Goal: Find specific page/section: Find specific page/section

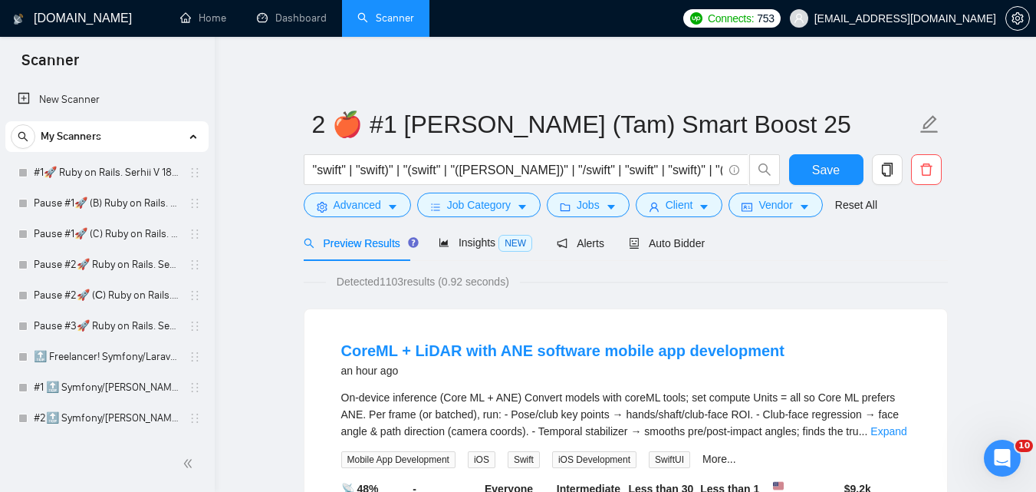
scroll to position [1381, 0]
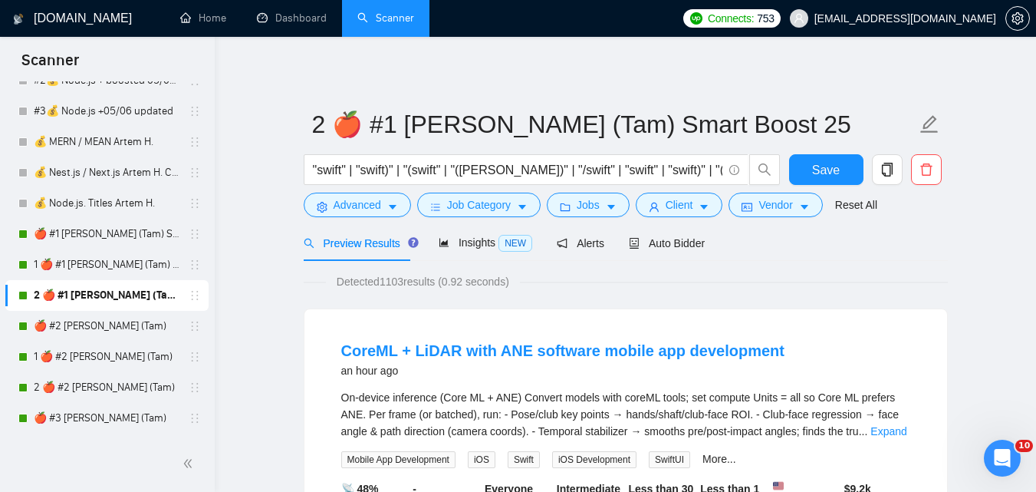
click at [103, 328] on link "🍎 #2 [PERSON_NAME] (Tam)" at bounding box center [107, 326] width 146 height 31
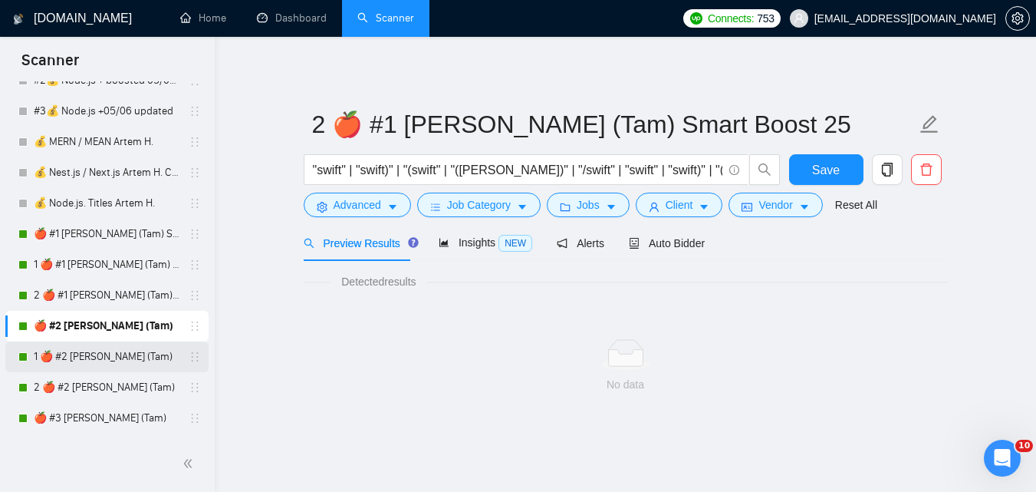
click at [87, 360] on link "1 🍎 #2 [PERSON_NAME] (Tam)" at bounding box center [107, 356] width 146 height 31
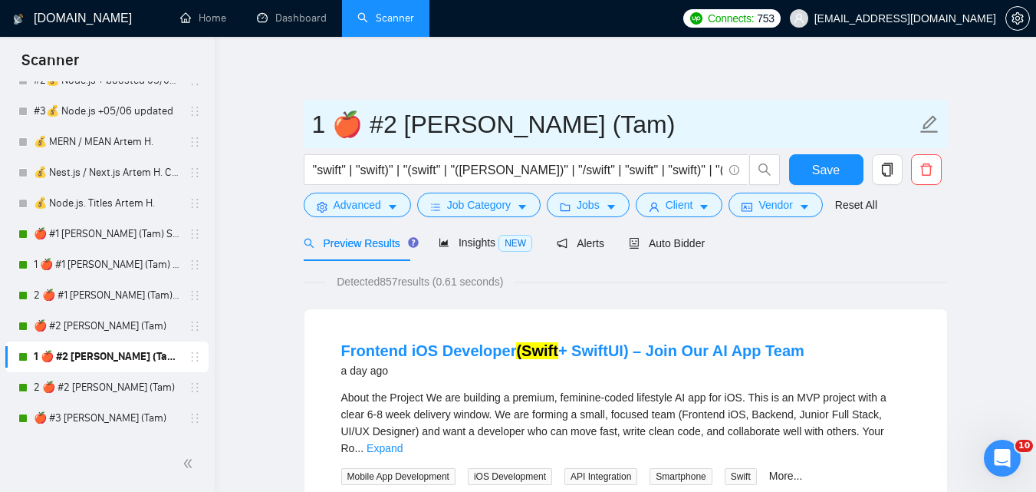
drag, startPoint x: 314, startPoint y: 135, endPoint x: 729, endPoint y: 75, distance: 419.2
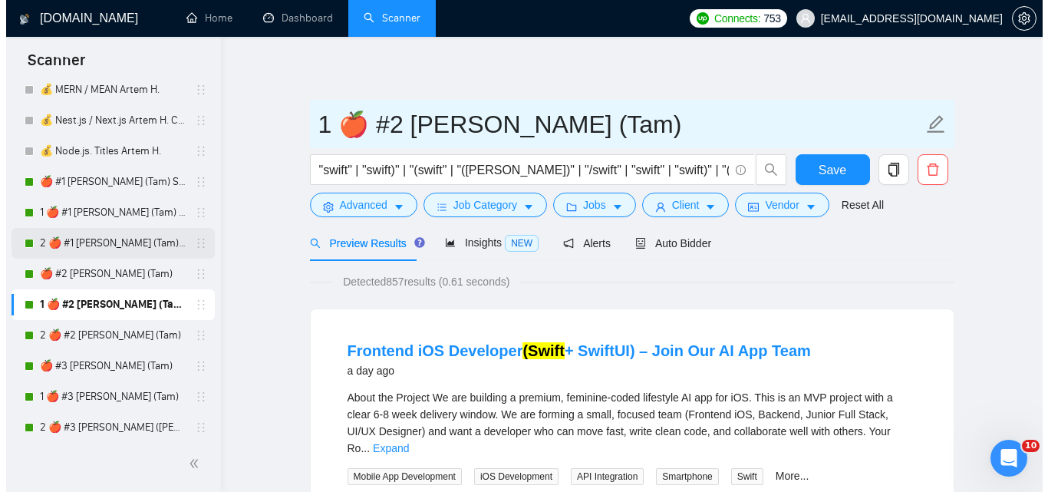
scroll to position [1457, 0]
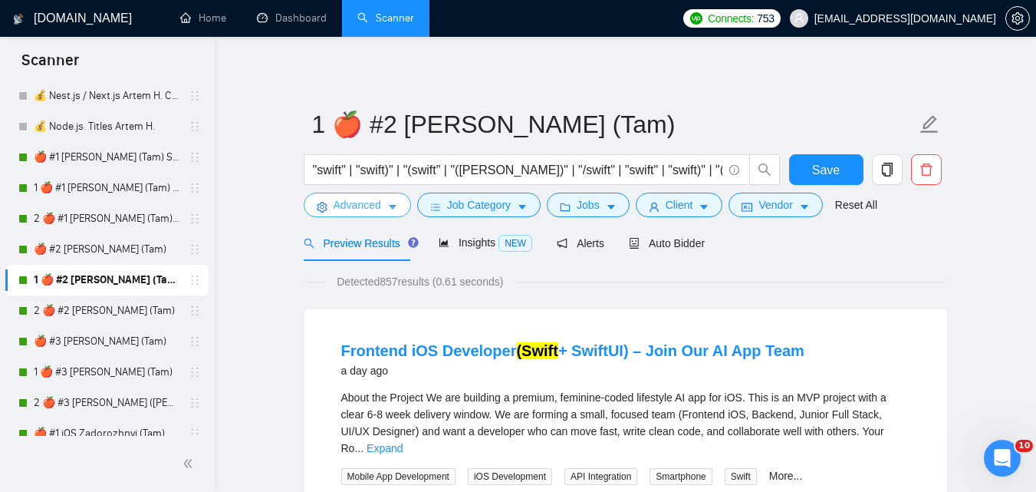
click at [354, 207] on span "Advanced" at bounding box center [358, 204] width 48 height 17
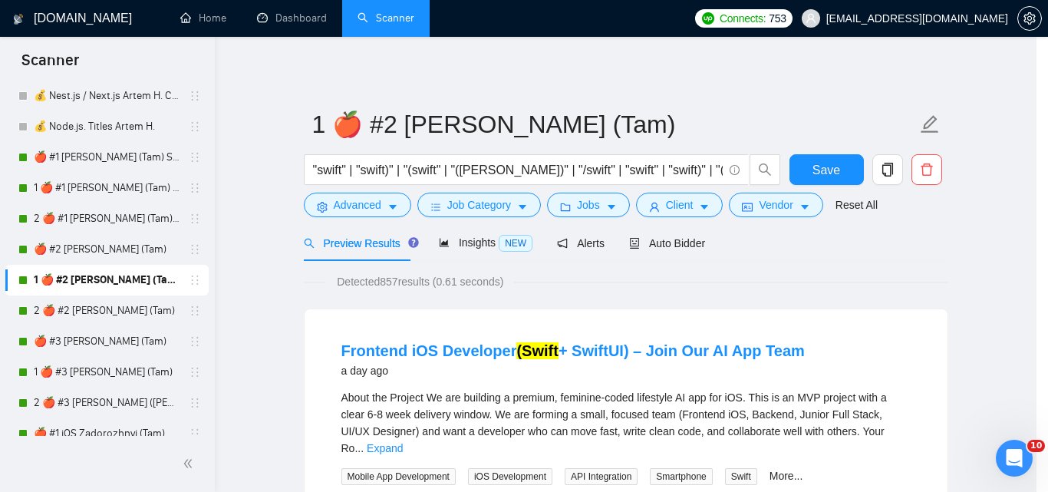
scroll to position [70, 0]
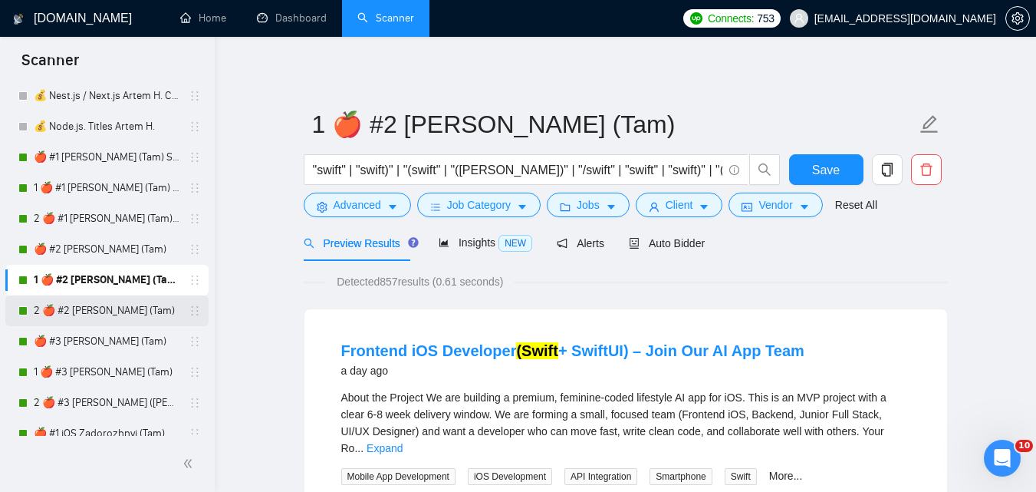
click at [92, 308] on link "2 🍎 #2 [PERSON_NAME] (Tam)" at bounding box center [107, 310] width 146 height 31
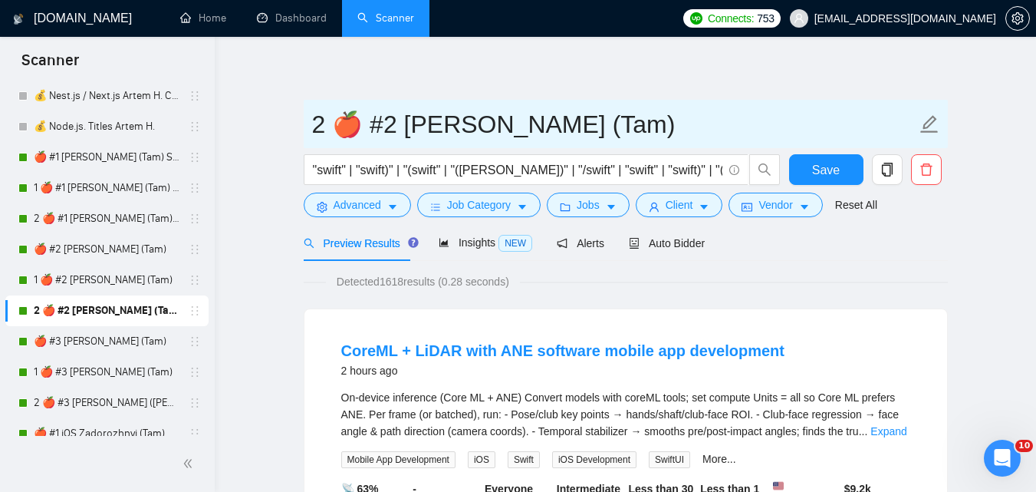
drag, startPoint x: 368, startPoint y: 123, endPoint x: 300, endPoint y: 139, distance: 70.0
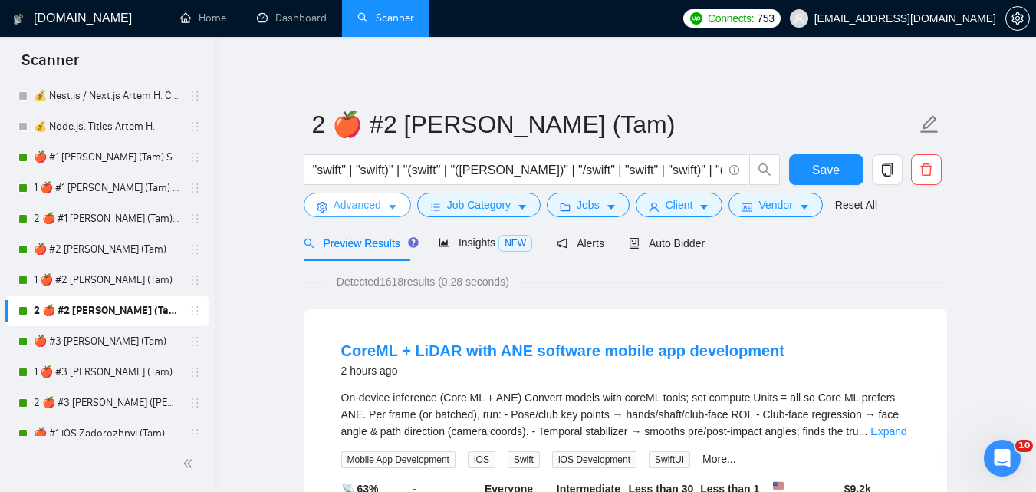
click at [376, 209] on span "Advanced" at bounding box center [358, 204] width 48 height 17
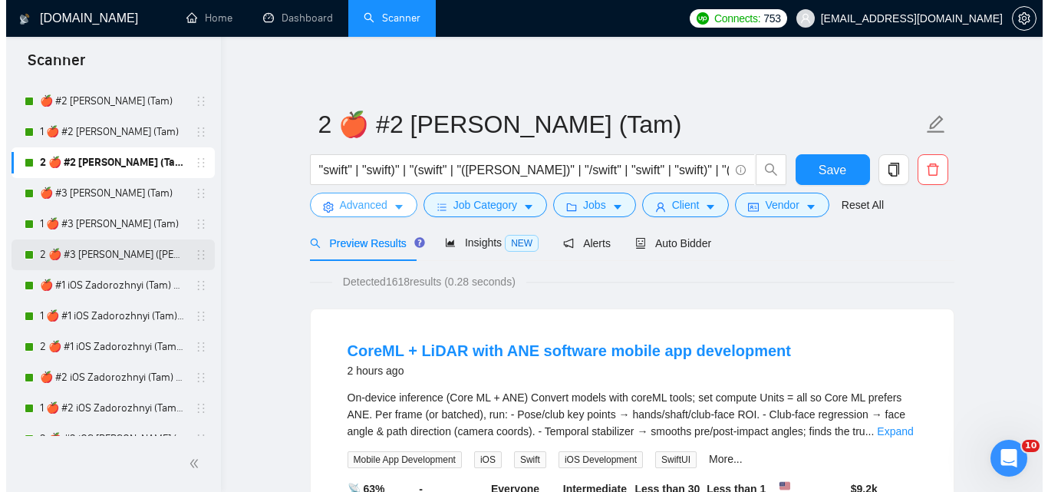
scroll to position [1611, 0]
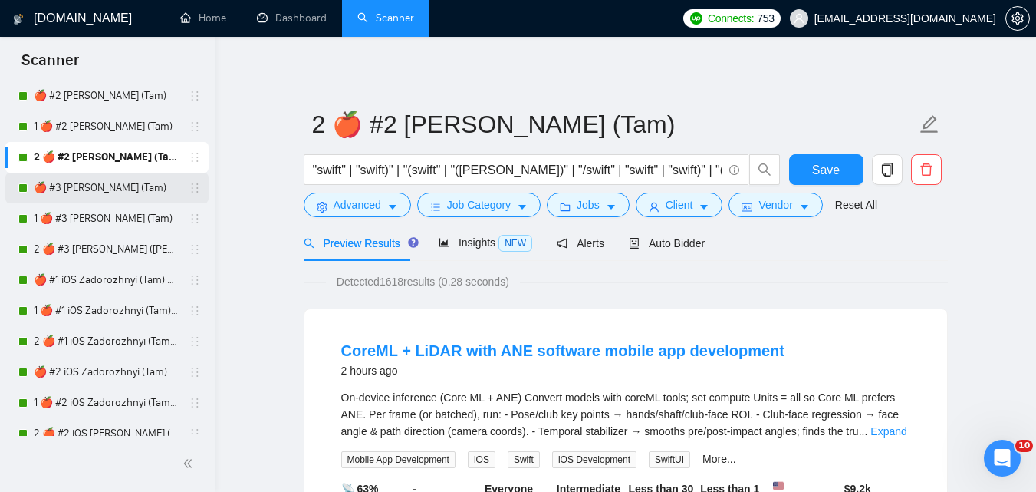
click at [116, 190] on link "🍎 #3 [PERSON_NAME] (Tam)" at bounding box center [107, 188] width 146 height 31
click at [121, 218] on link "1 🍎 #3 [PERSON_NAME] (Tam)" at bounding box center [107, 218] width 146 height 31
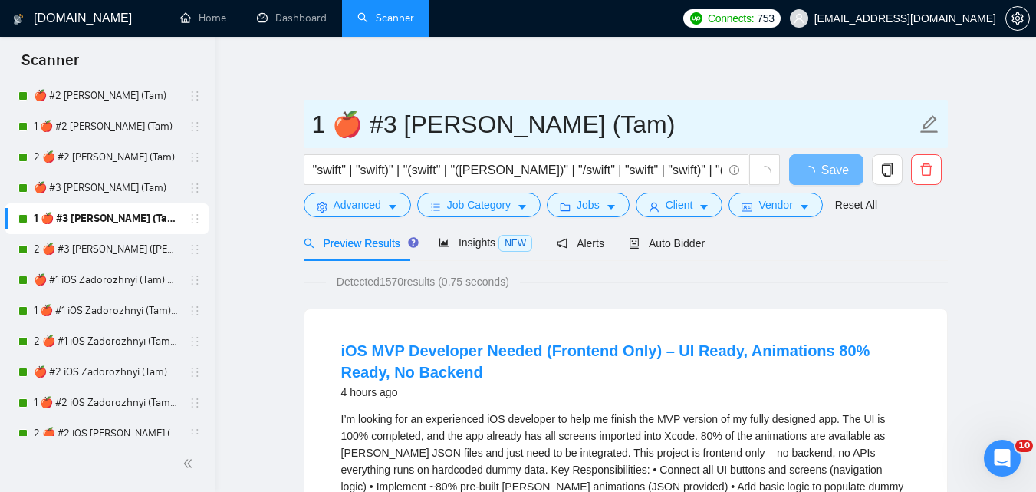
drag, startPoint x: 304, startPoint y: 129, endPoint x: 693, endPoint y: 120, distance: 388.2
click at [691, 117] on span "1 🍎 #3 [PERSON_NAME] (Tam)" at bounding box center [626, 124] width 644 height 48
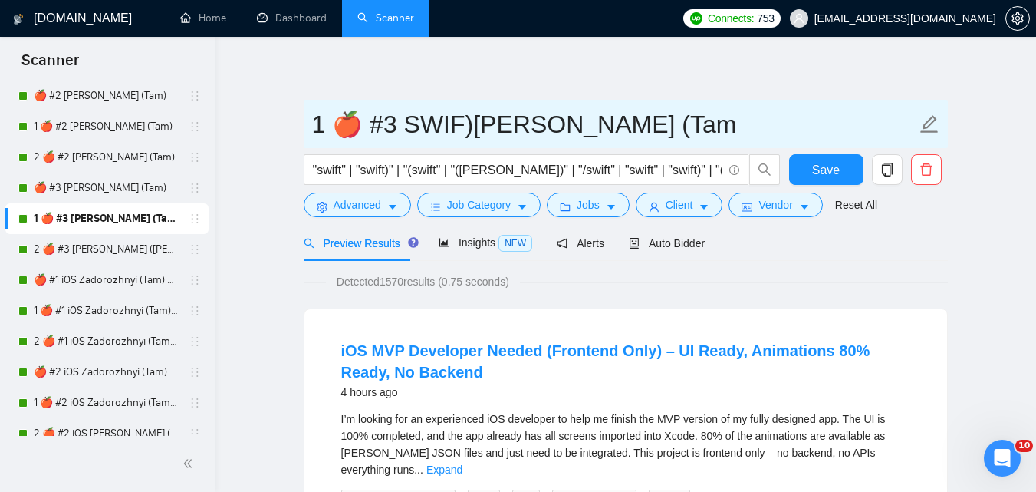
drag, startPoint x: 693, startPoint y: 120, endPoint x: 683, endPoint y: 121, distance: 10.8
type input "1 🍎 #3 [PERSON_NAME] (Tam)"
drag, startPoint x: 305, startPoint y: 120, endPoint x: 374, endPoint y: 116, distance: 69.1
click at [374, 116] on span "1 🍎 #3 [PERSON_NAME] (Tam)" at bounding box center [626, 124] width 644 height 48
click at [321, 117] on input "1 🍎 #3 [PERSON_NAME] (Tam)" at bounding box center [614, 124] width 604 height 38
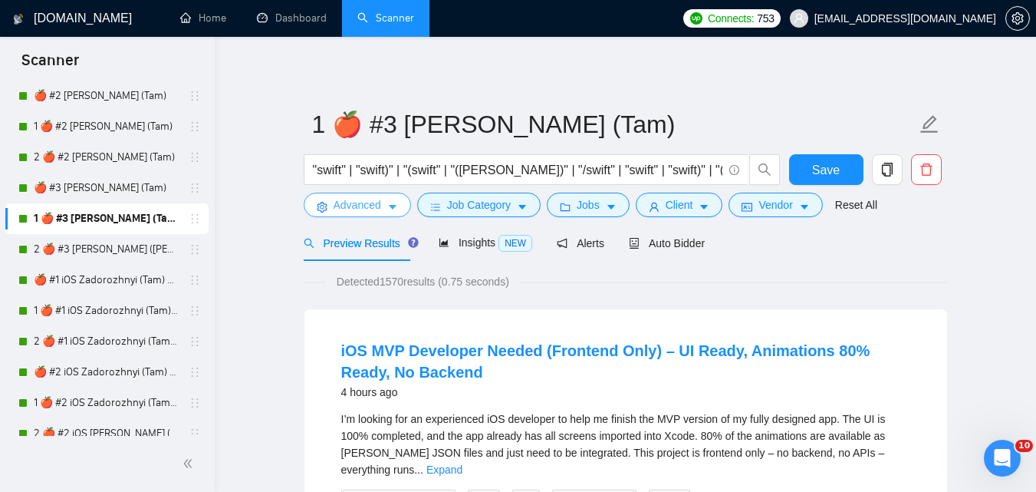
click at [356, 206] on span "Advanced" at bounding box center [358, 204] width 48 height 17
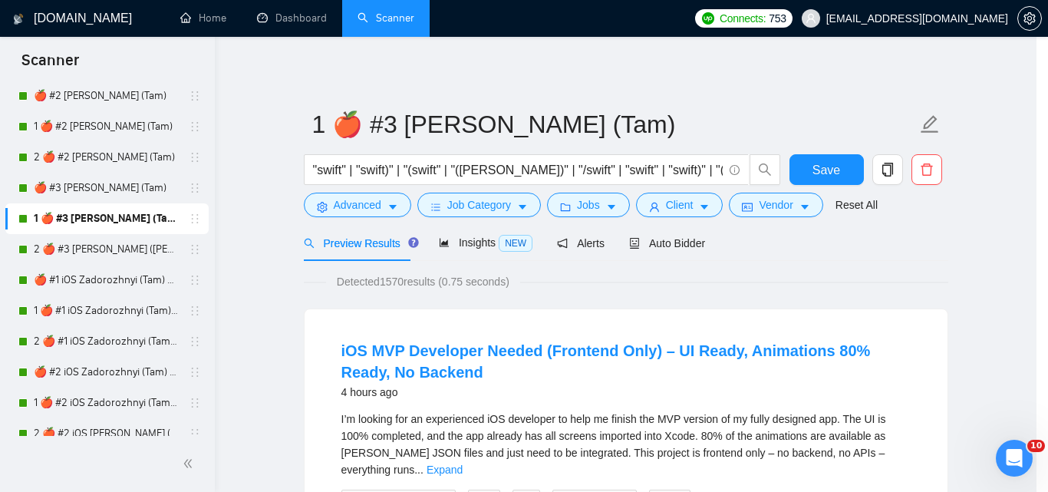
scroll to position [70, 0]
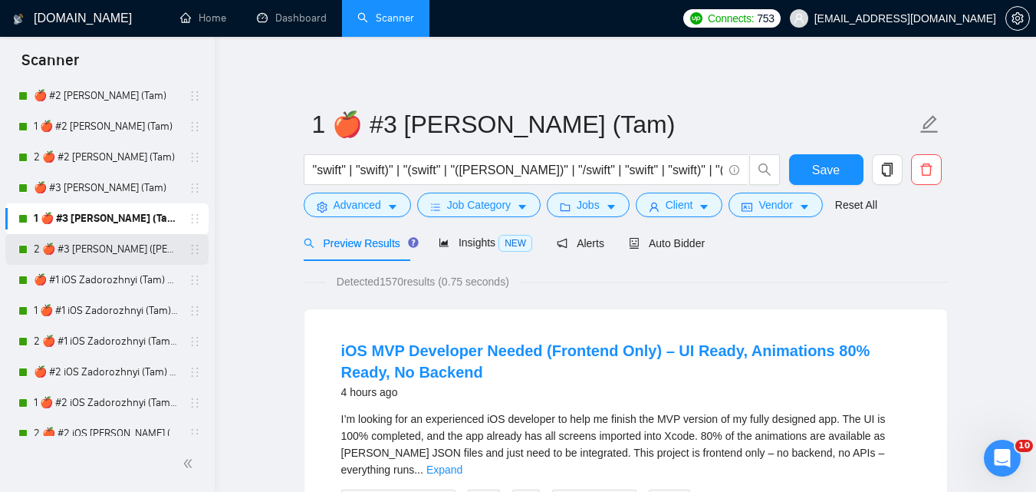
click at [94, 246] on link "2 🍎 #3 [PERSON_NAME] ([PERSON_NAME])" at bounding box center [107, 249] width 146 height 31
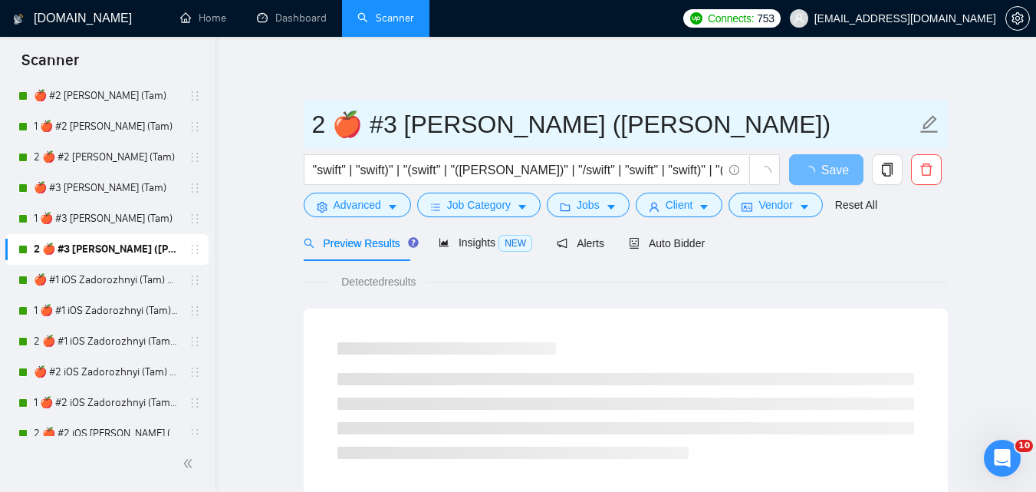
drag, startPoint x: 311, startPoint y: 131, endPoint x: 801, endPoint y: 91, distance: 491.0
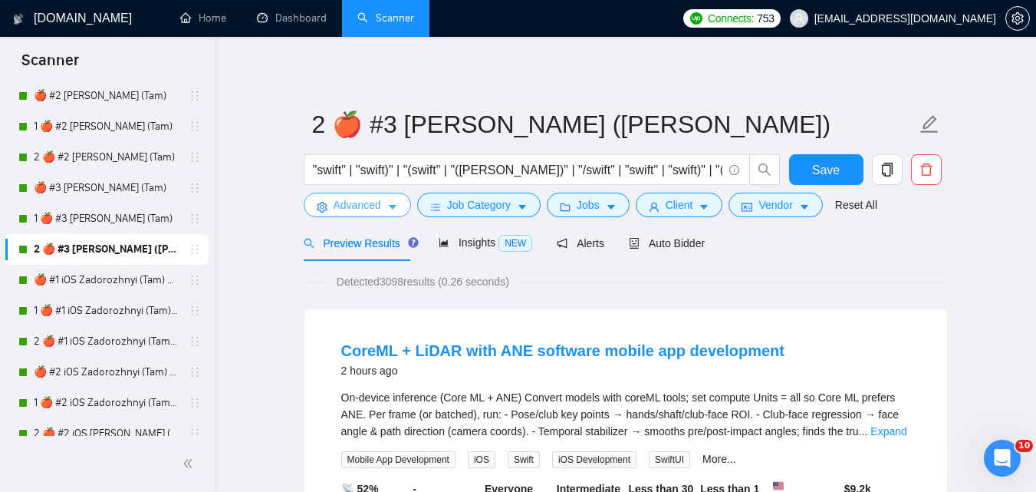
click at [357, 199] on span "Advanced" at bounding box center [358, 204] width 48 height 17
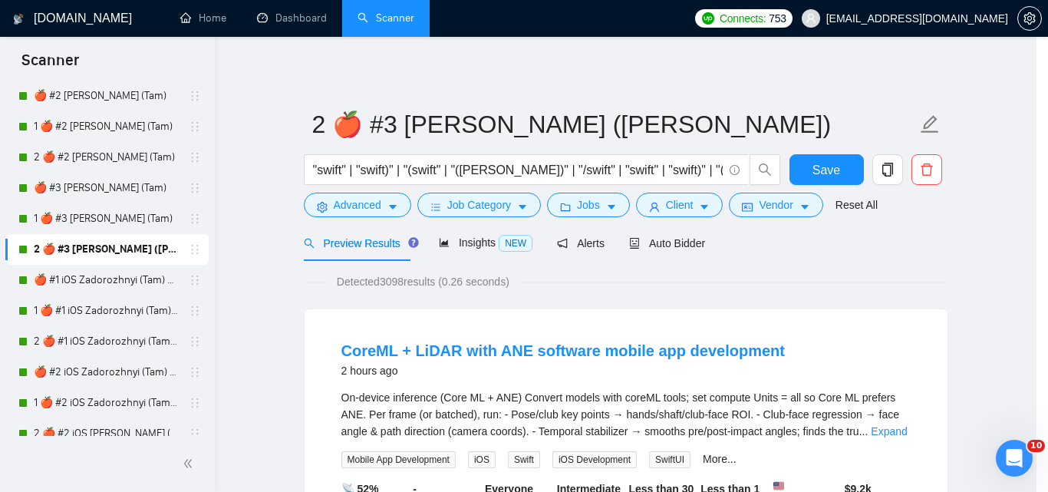
scroll to position [70, 0]
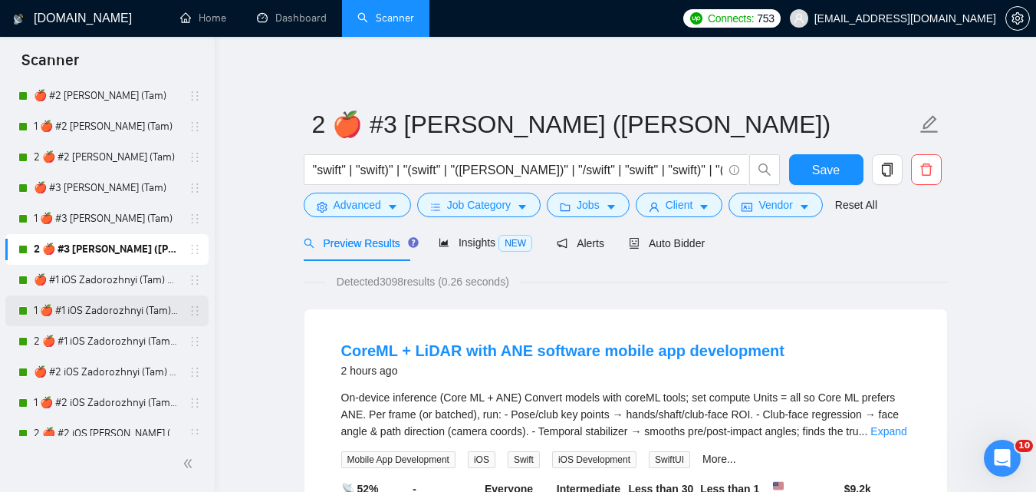
click at [84, 312] on link "1 🍎 #1 iOS Zadorozhnyi (Tam) 02/08" at bounding box center [107, 310] width 146 height 31
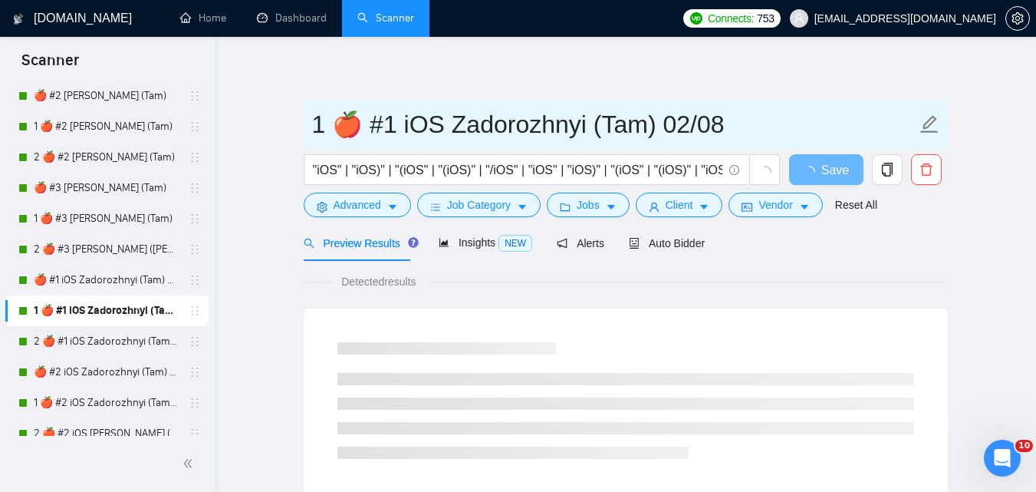
drag, startPoint x: 315, startPoint y: 127, endPoint x: 782, endPoint y: 108, distance: 467.5
click at [782, 108] on input "1 🍎 #1 iOS Zadorozhnyi (Tam) 02/08" at bounding box center [614, 124] width 604 height 38
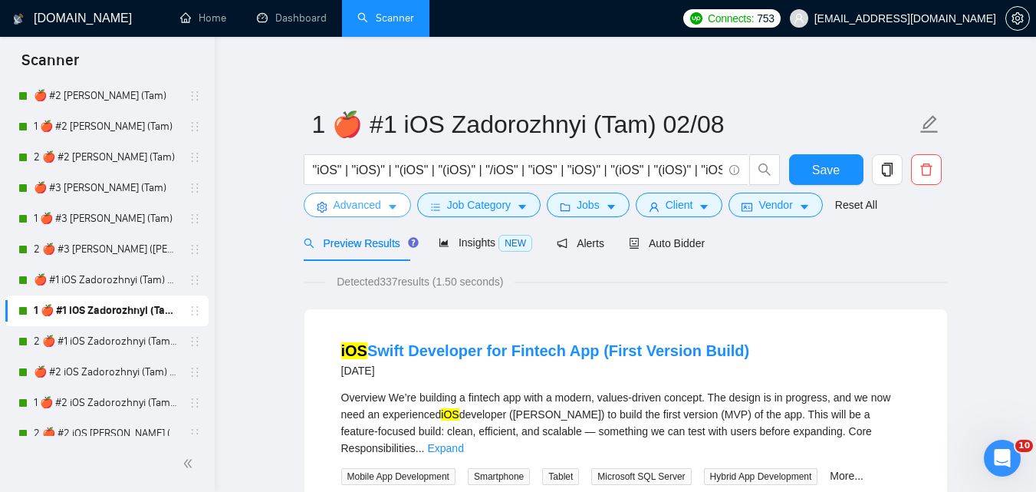
click at [338, 197] on span "Advanced" at bounding box center [358, 204] width 48 height 17
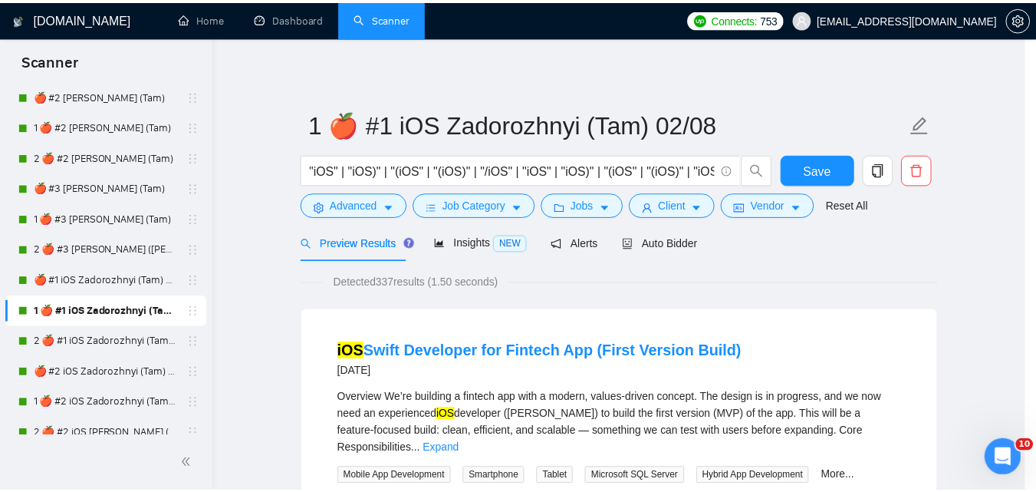
scroll to position [70, 0]
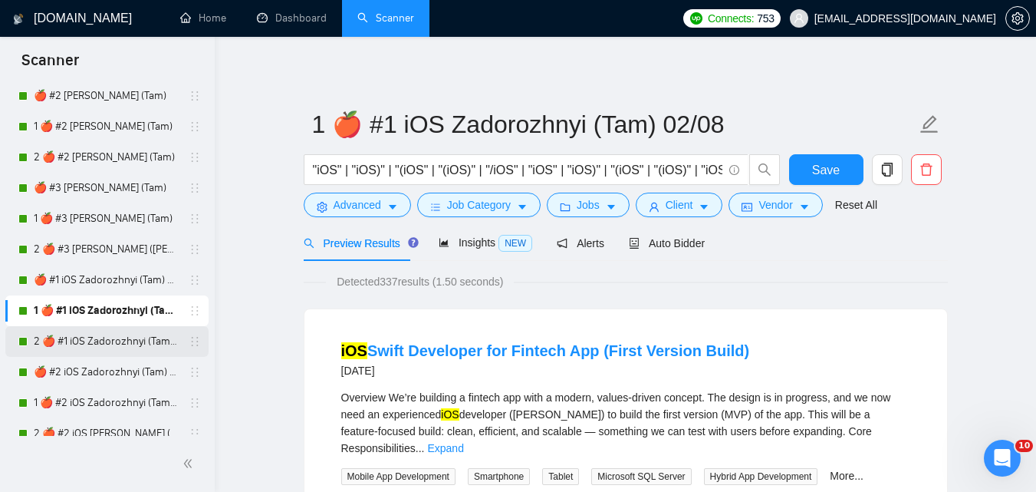
click at [108, 343] on link "2 🍎 #1 iOS Zadorozhnyi (Tam) 02/08" at bounding box center [107, 341] width 146 height 31
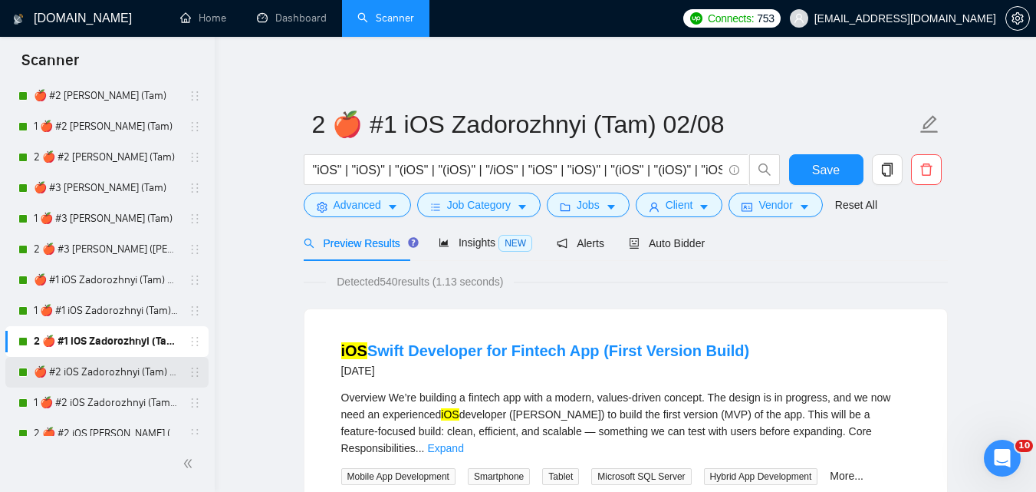
click at [104, 367] on link "🍎 #2 iOS Zadorozhnyi (Tam) 02/08" at bounding box center [107, 372] width 146 height 31
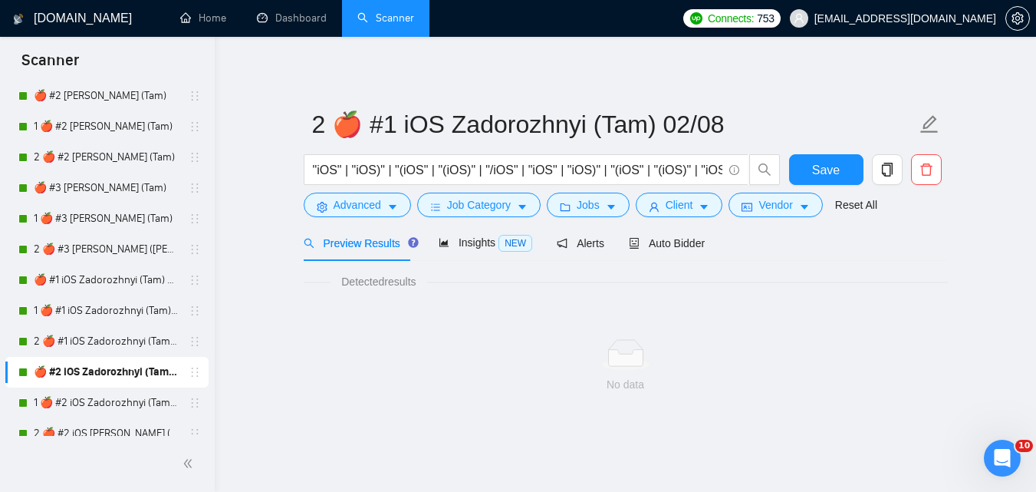
click at [124, 402] on link "1 🍎 #2 iOS Zadorozhnyi (Tam) 02/08" at bounding box center [107, 402] width 146 height 31
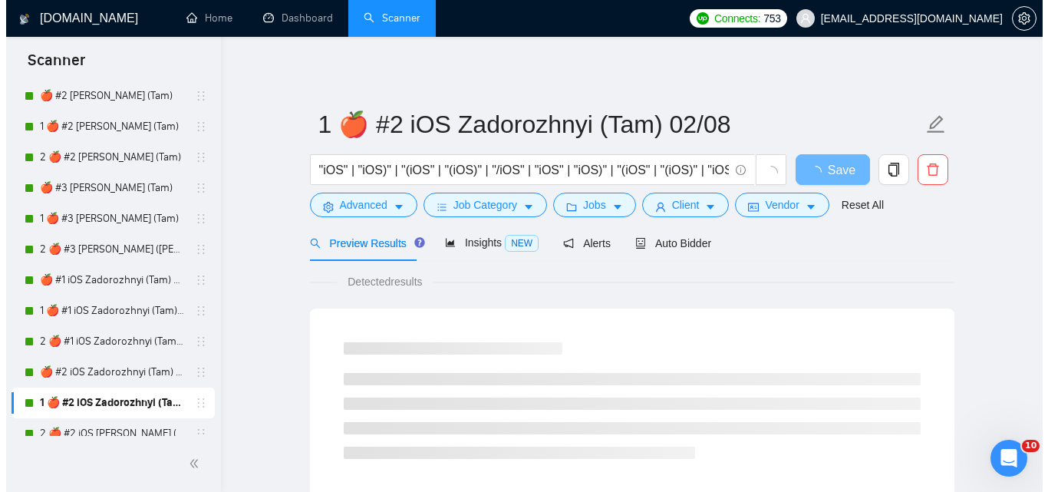
scroll to position [1841, 0]
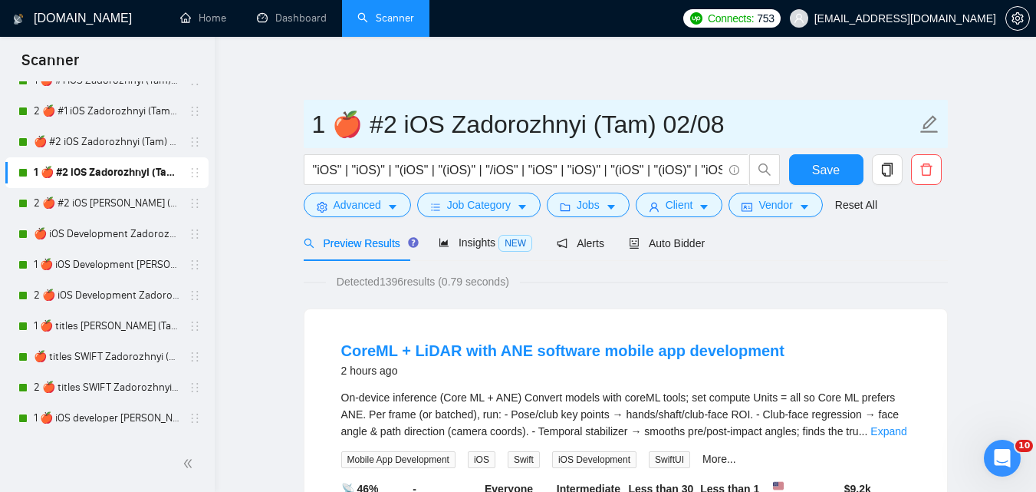
drag, startPoint x: 315, startPoint y: 130, endPoint x: 755, endPoint y: 99, distance: 440.5
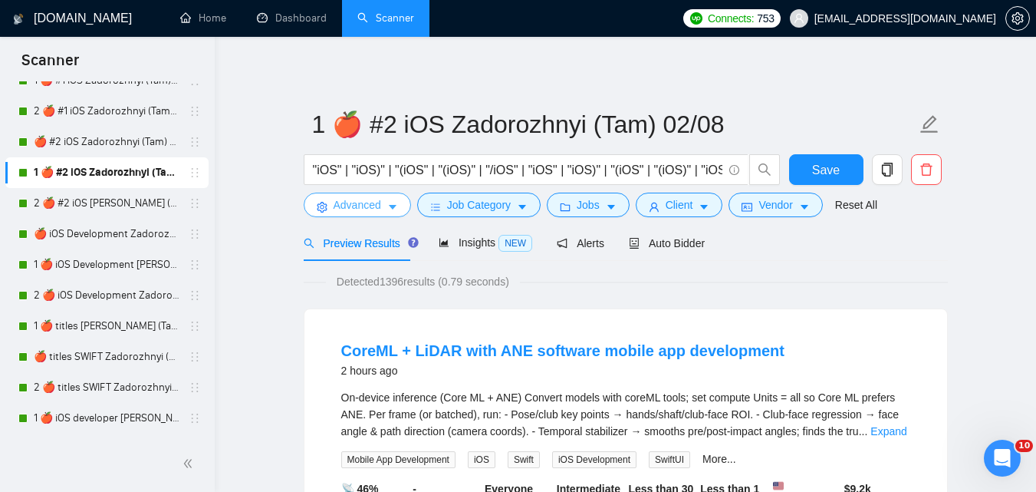
click at [373, 213] on span "Advanced" at bounding box center [358, 204] width 48 height 17
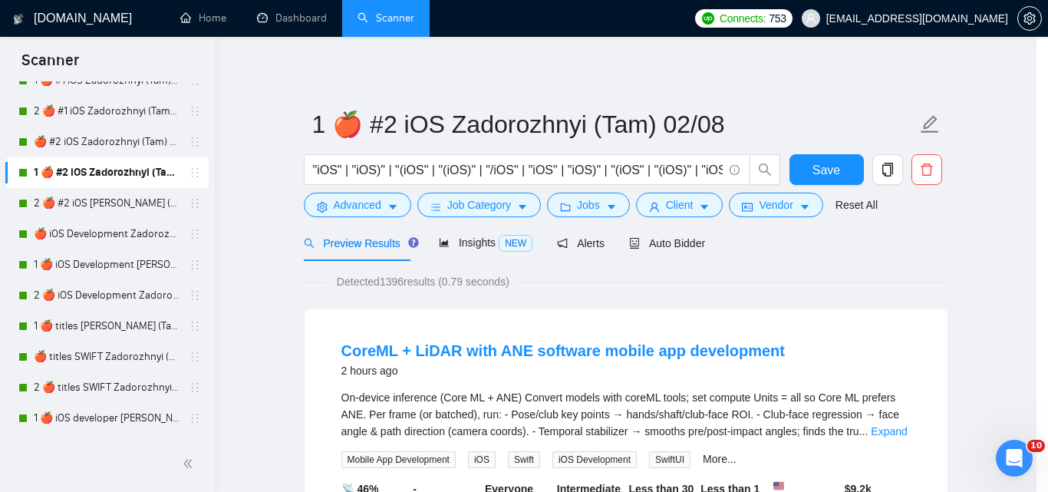
scroll to position [70, 0]
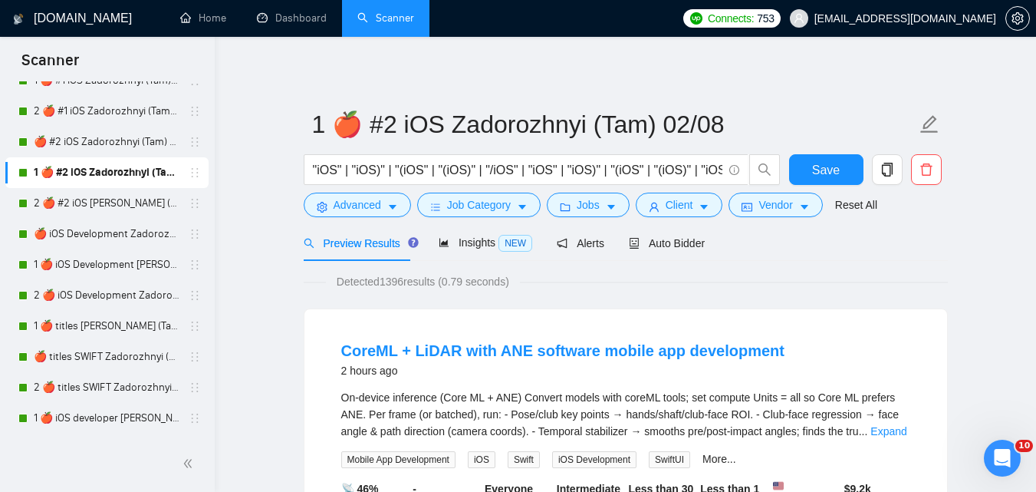
drag, startPoint x: 118, startPoint y: 196, endPoint x: 214, endPoint y: 176, distance: 97.9
click at [118, 195] on link "2 🍎 #2 iOS [PERSON_NAME] (Tam) 02/08" at bounding box center [107, 203] width 146 height 31
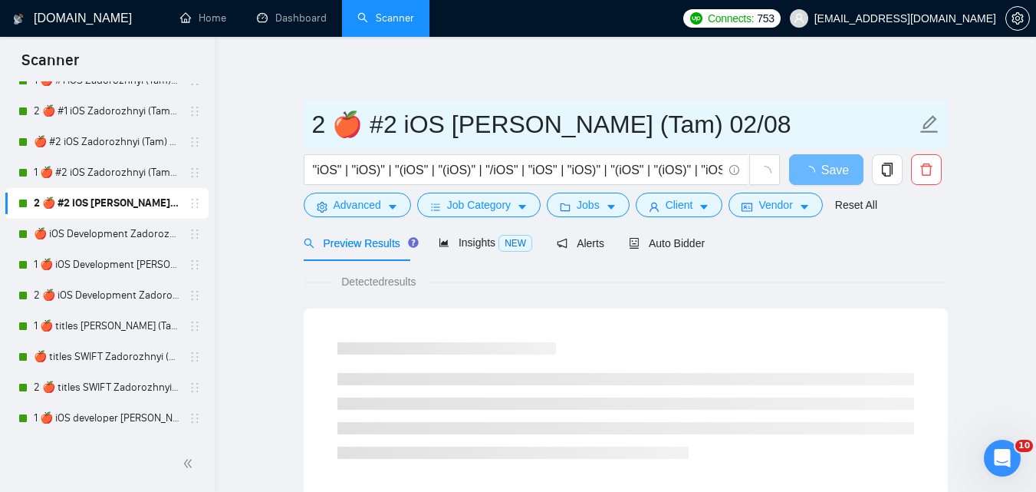
drag, startPoint x: 291, startPoint y: 130, endPoint x: 798, endPoint y: 57, distance: 512.9
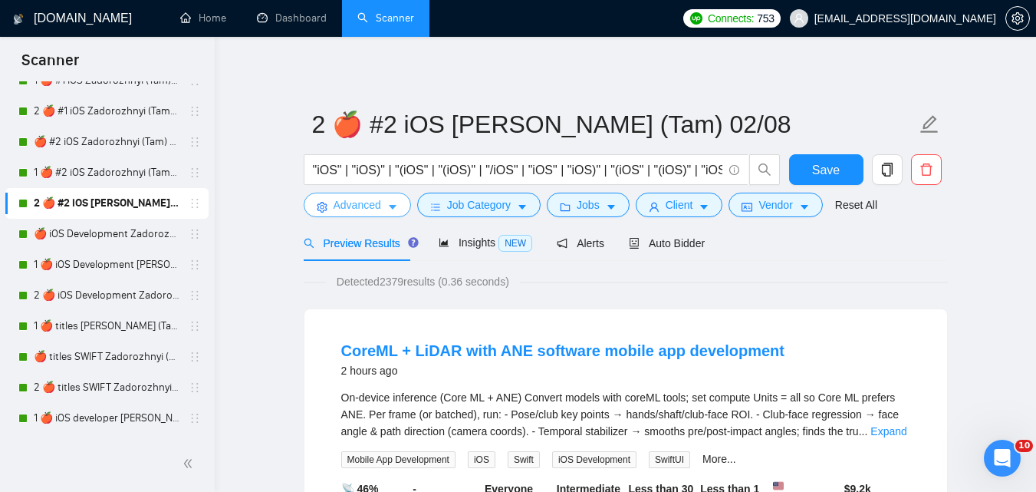
click at [318, 215] on button "Advanced" at bounding box center [357, 205] width 107 height 25
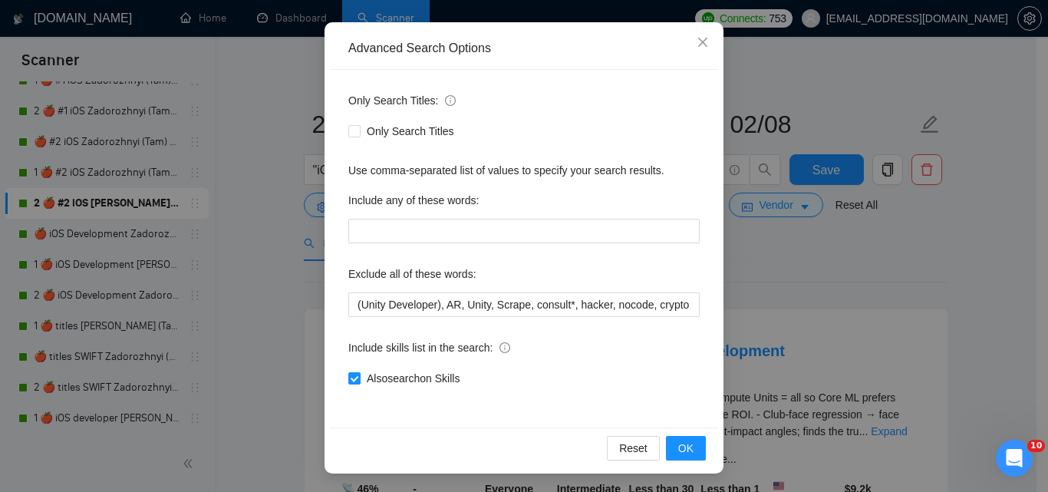
scroll to position [70, 0]
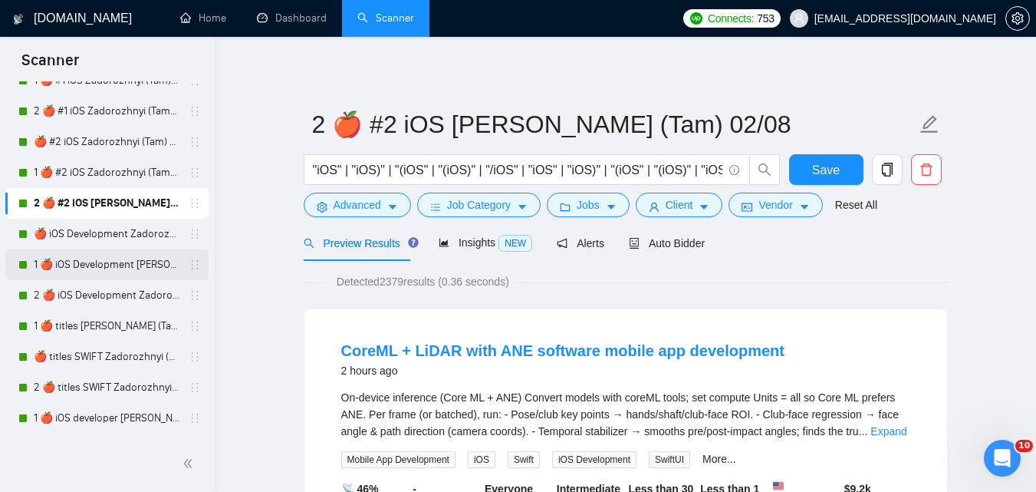
click at [74, 257] on link "1 🍎 iOS Development [PERSON_NAME] (Tam) 02/08" at bounding box center [107, 264] width 146 height 31
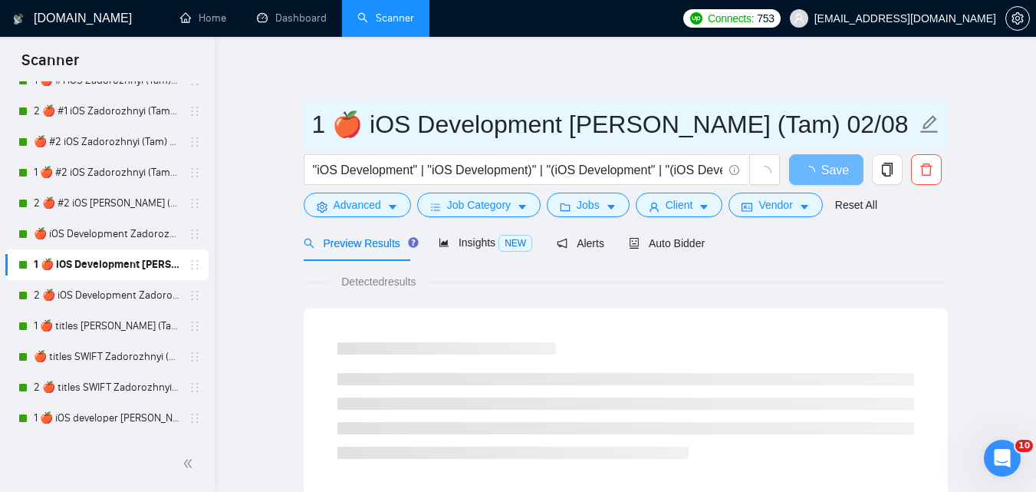
drag, startPoint x: 311, startPoint y: 131, endPoint x: 859, endPoint y: 120, distance: 548.5
click at [859, 120] on span "1 🍎 iOS Development [PERSON_NAME] (Tam) 02/08" at bounding box center [626, 124] width 644 height 48
drag, startPoint x: 854, startPoint y: 120, endPoint x: 172, endPoint y: 143, distance: 683.0
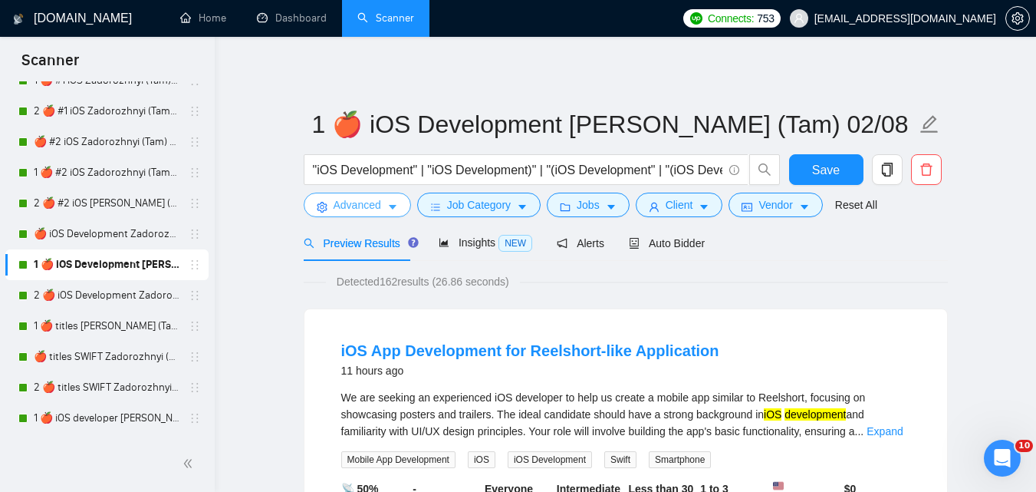
click at [379, 196] on button "Advanced" at bounding box center [357, 205] width 107 height 25
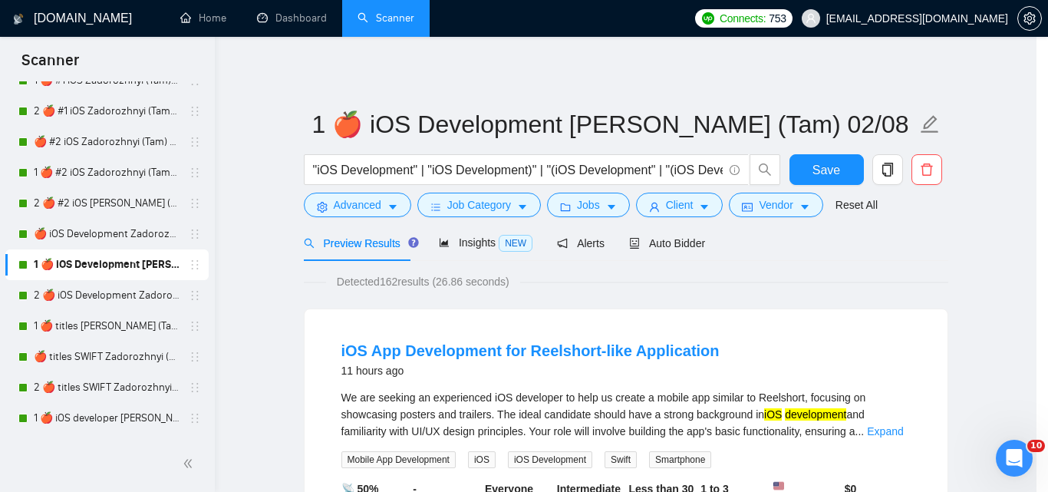
scroll to position [70, 0]
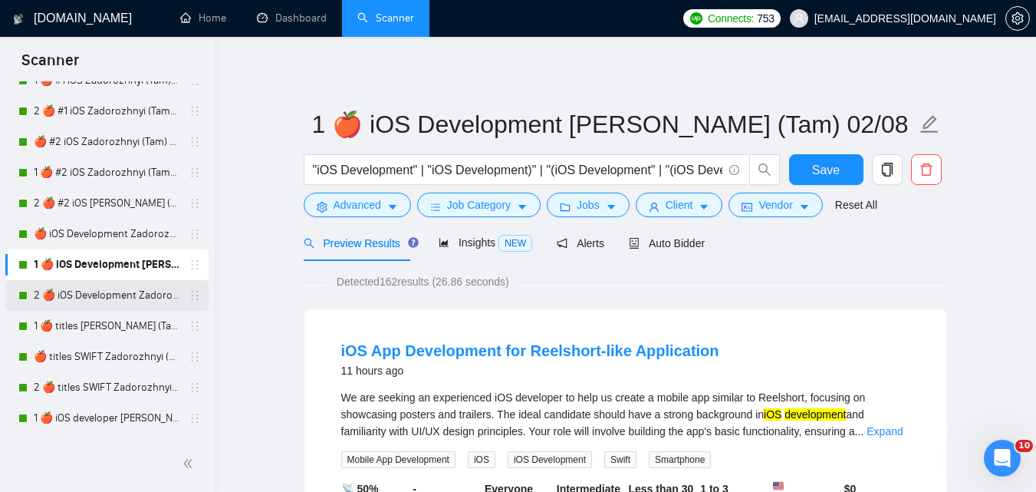
click at [60, 290] on link "2 🍎 iOS Development Zadorozhnyi (Tam) 02/08" at bounding box center [107, 295] width 146 height 31
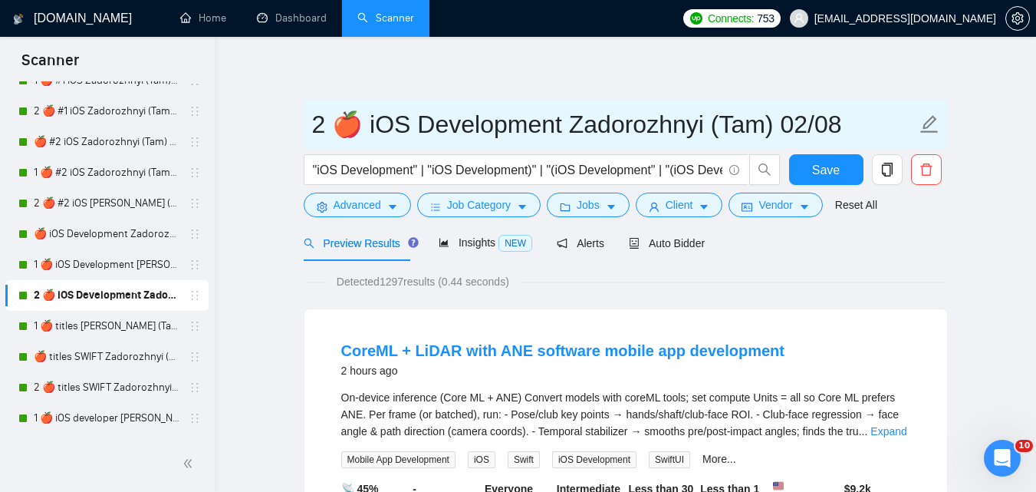
drag, startPoint x: 312, startPoint y: 124, endPoint x: 848, endPoint y: 84, distance: 536.8
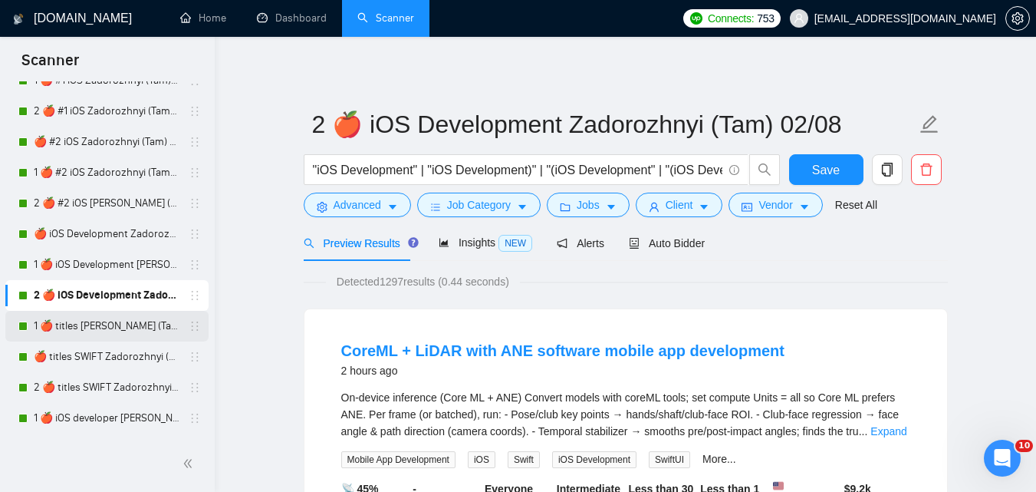
click at [135, 331] on link "1 🍎 titles [PERSON_NAME] (Tam)" at bounding box center [107, 326] width 146 height 31
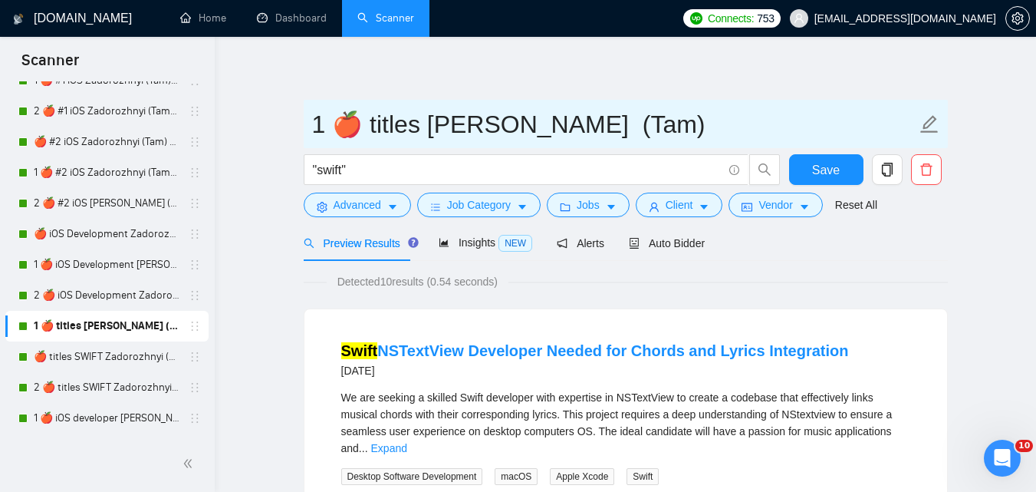
drag, startPoint x: 311, startPoint y: 128, endPoint x: 733, endPoint y: 101, distance: 422.7
click at [724, 105] on input "1 🍎 titles [PERSON_NAME] (Tam)" at bounding box center [614, 124] width 604 height 38
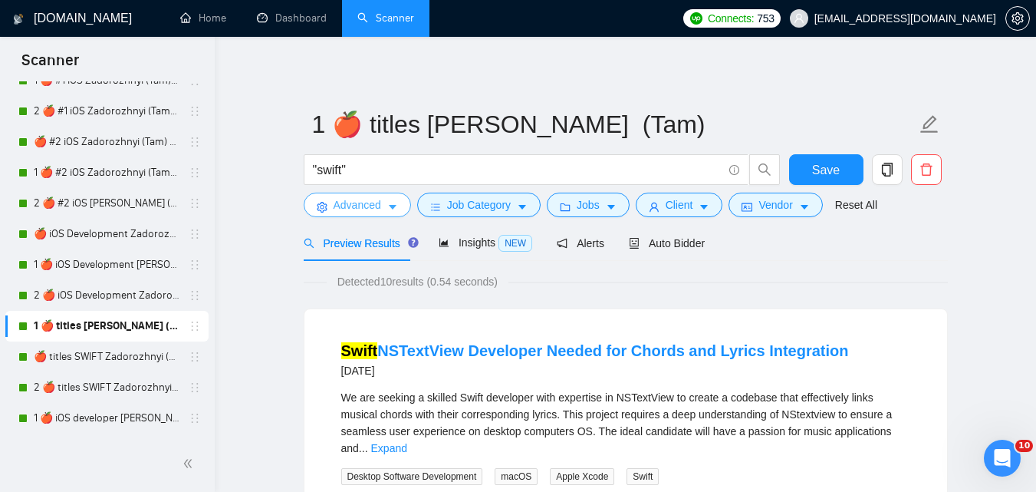
click at [364, 215] on button "Advanced" at bounding box center [357, 205] width 107 height 25
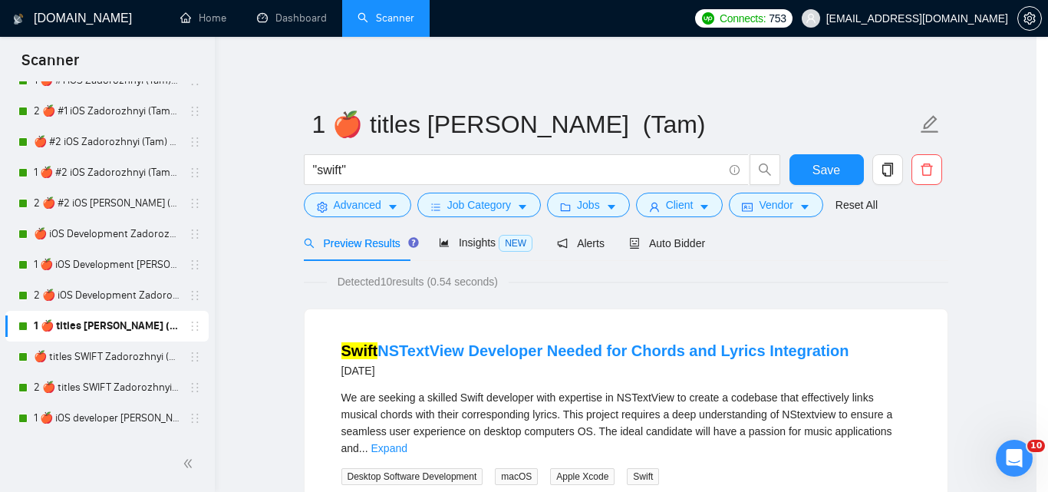
scroll to position [70, 0]
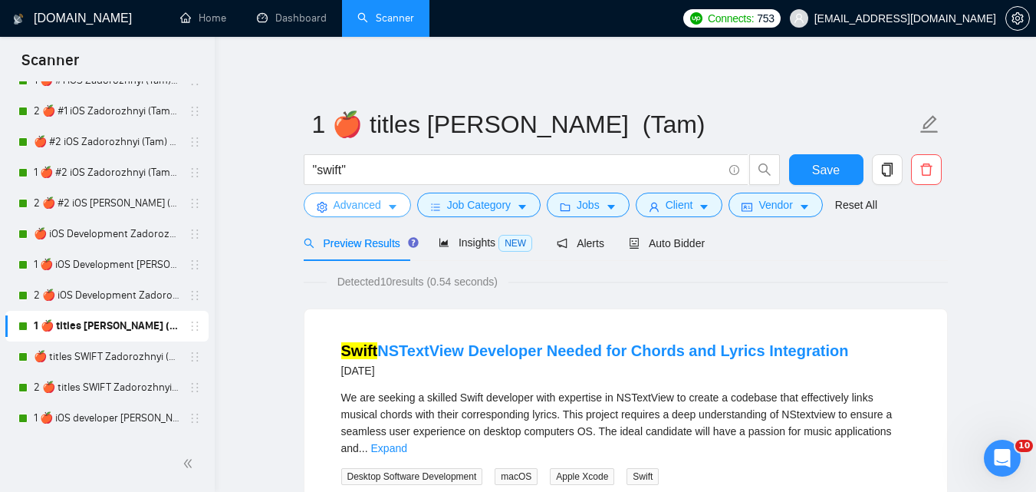
click at [357, 217] on button "Advanced" at bounding box center [357, 205] width 107 height 25
